Goal: Book appointment/travel/reservation

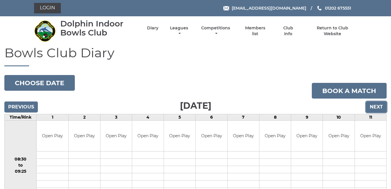
click at [377, 104] on input "Next" at bounding box center [376, 107] width 21 height 11
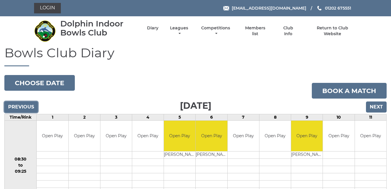
click at [18, 105] on input "Previous" at bounding box center [20, 107] width 33 height 11
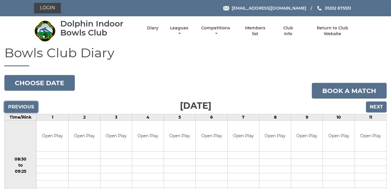
click at [18, 105] on input "Previous" at bounding box center [20, 107] width 33 height 11
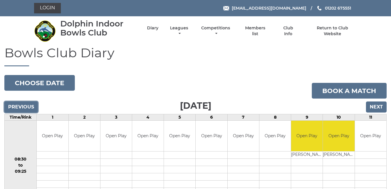
click at [18, 105] on input "Previous" at bounding box center [20, 107] width 33 height 11
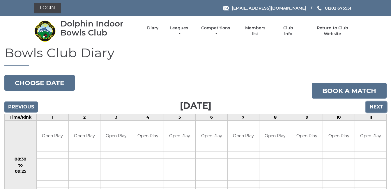
click at [379, 104] on input "Next" at bounding box center [376, 107] width 21 height 11
